Goal: Task Accomplishment & Management: Manage account settings

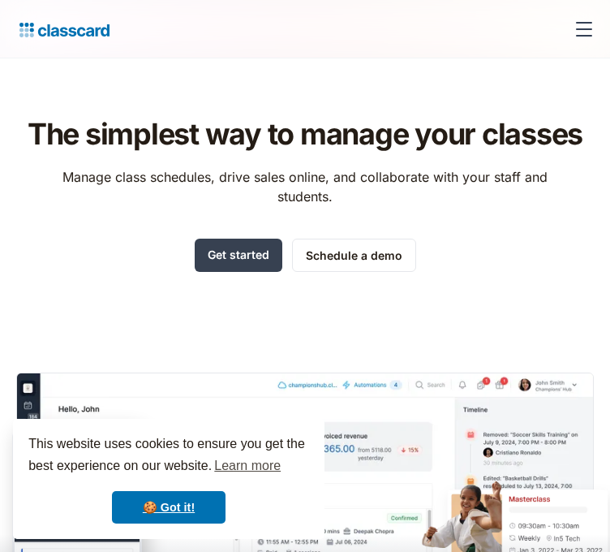
click at [574, 28] on div "menu" at bounding box center [584, 29] width 39 height 39
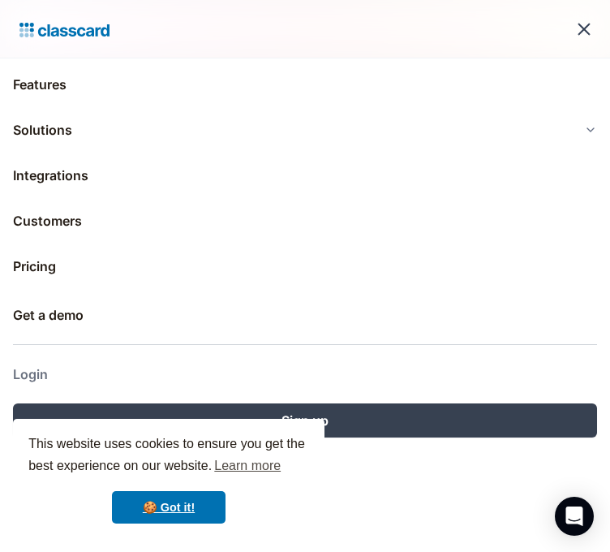
click at [45, 363] on link "Login" at bounding box center [305, 374] width 584 height 39
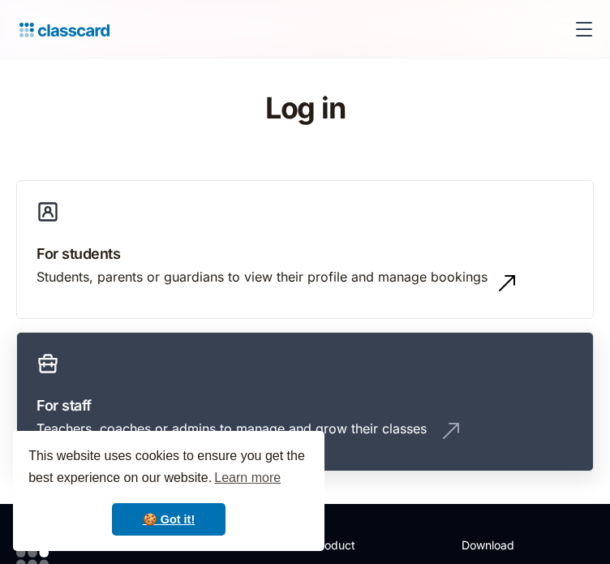
click at [427, 419] on div "Teachers, coaches or admins to manage and grow their classes" at bounding box center [232, 428] width 390 height 18
